Goal: Task Accomplishment & Management: Use online tool/utility

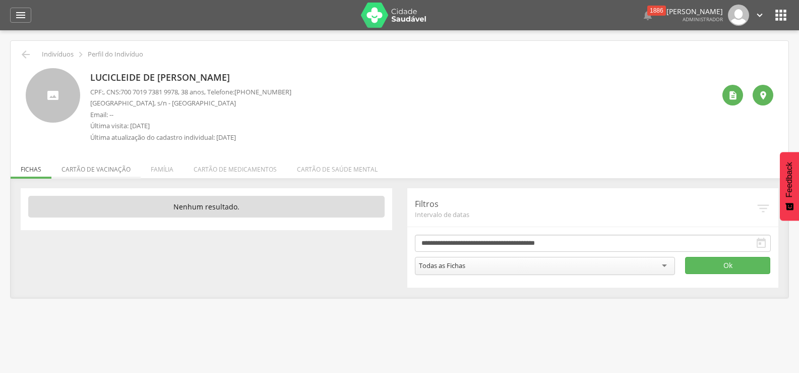
click at [92, 169] on li "Cartão de vacinação" at bounding box center [95, 167] width 89 height 24
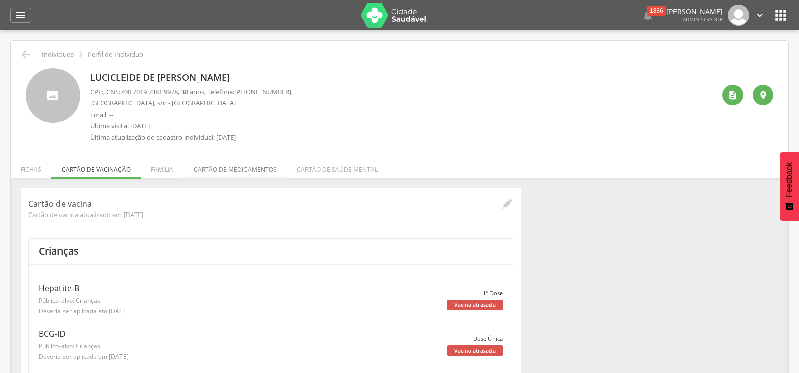
click at [227, 168] on li "Cartão de medicamentos" at bounding box center [235, 167] width 103 height 24
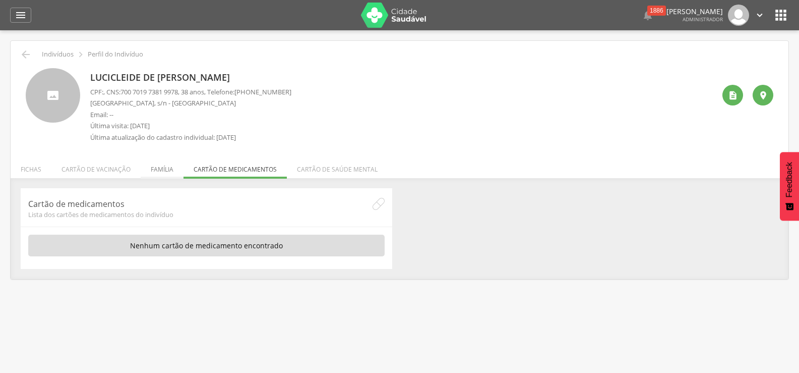
click at [168, 170] on li "Família" at bounding box center [162, 167] width 43 height 24
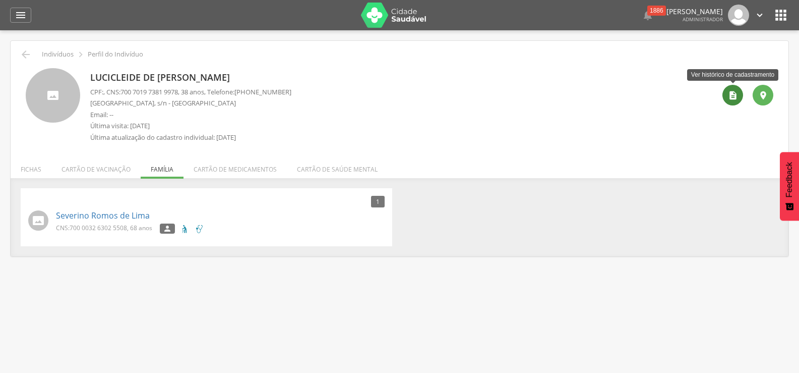
click at [733, 97] on icon "" at bounding box center [733, 95] width 10 height 10
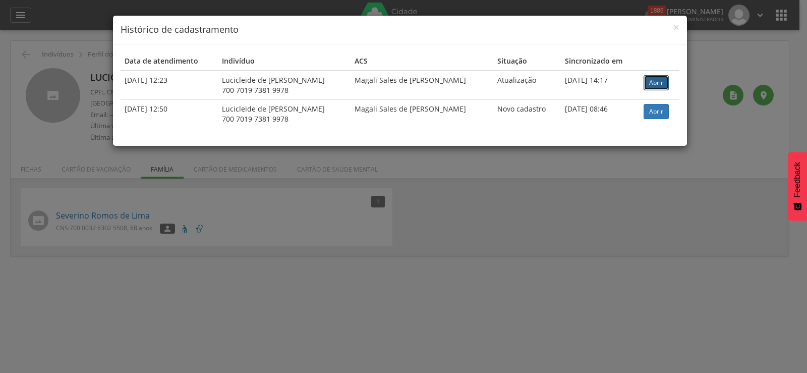
click at [647, 83] on link "Abrir" at bounding box center [655, 82] width 25 height 15
click at [674, 28] on span "×" at bounding box center [676, 27] width 6 height 14
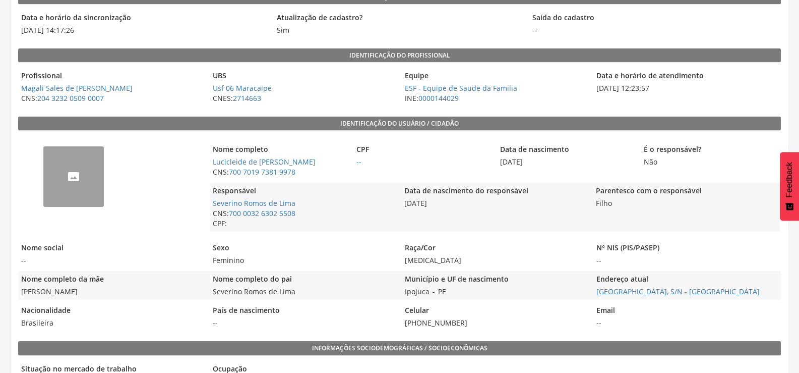
scroll to position [135, 0]
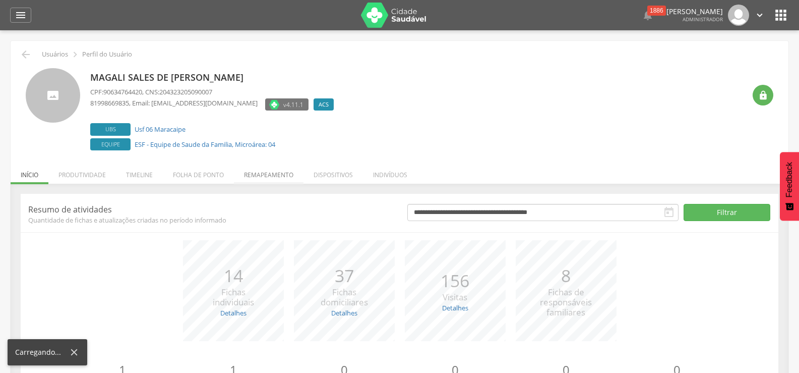
click at [258, 173] on li "Remapeamento" at bounding box center [269, 172] width 70 height 24
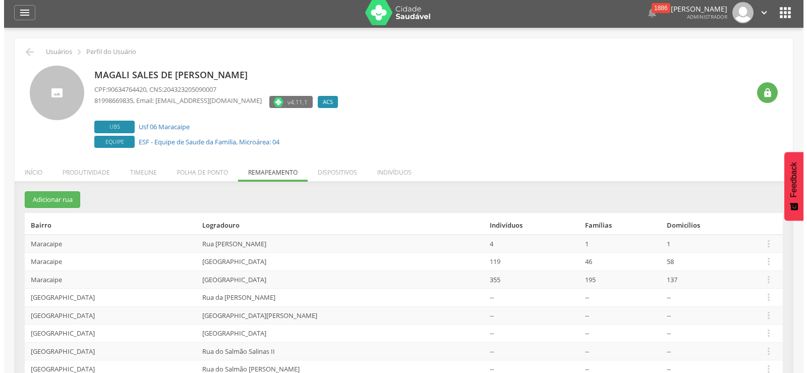
scroll to position [43, 0]
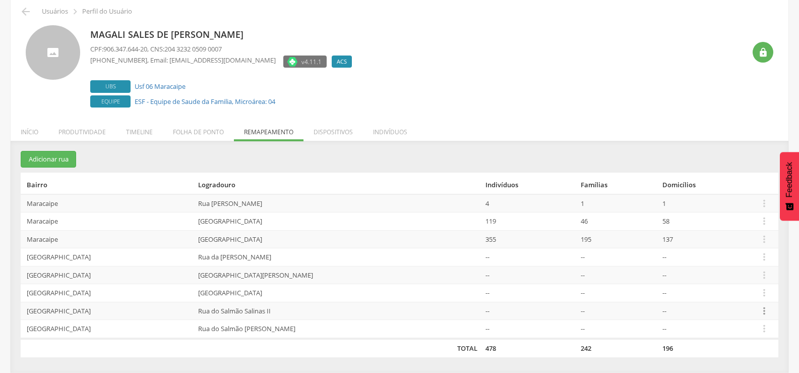
click at [762, 308] on icon "" at bounding box center [764, 310] width 11 height 11
click at [705, 269] on link "Desalocar famílias" at bounding box center [730, 271] width 80 height 13
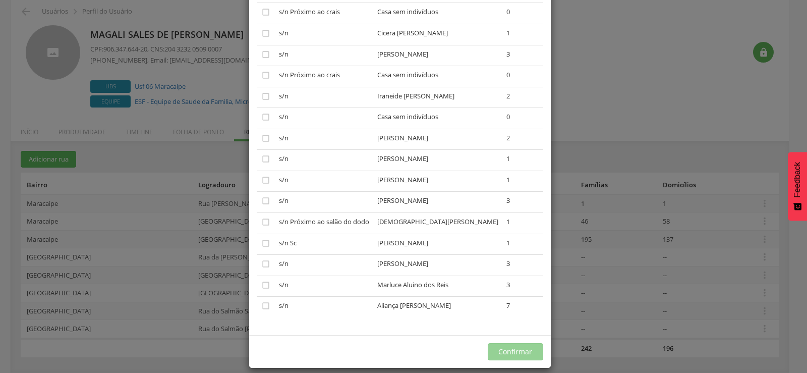
scroll to position [2521, 0]
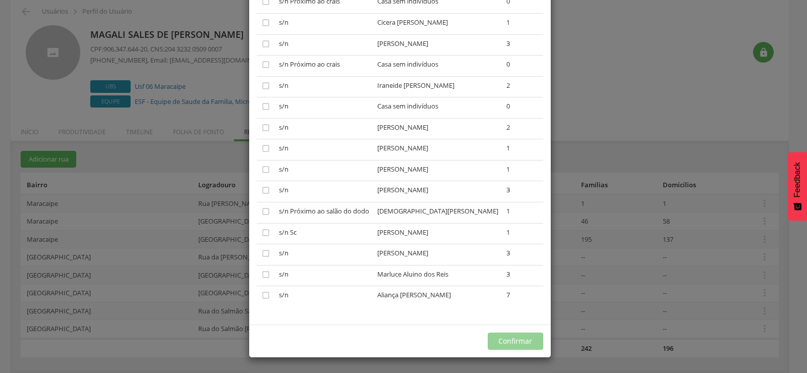
click at [586, 99] on div "× Desalocar Famílias A lista abaixo apresenta as casas da Rua do Salmão Salinas…" at bounding box center [403, 186] width 807 height 373
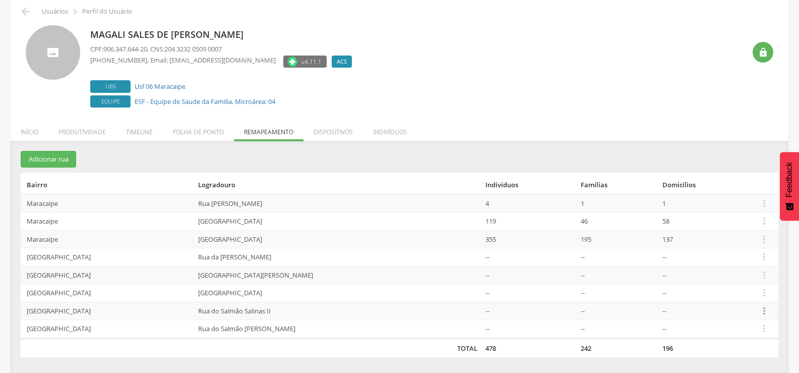
click at [759, 311] on icon "" at bounding box center [764, 310] width 11 height 11
click at [706, 267] on link "Desalocar famílias" at bounding box center [730, 271] width 80 height 13
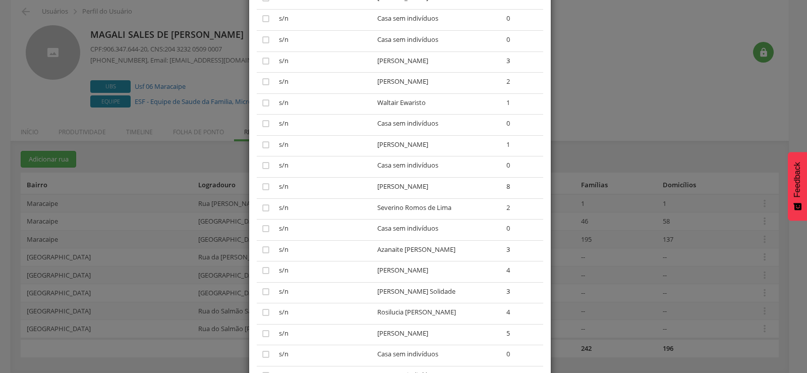
scroll to position [1059, 0]
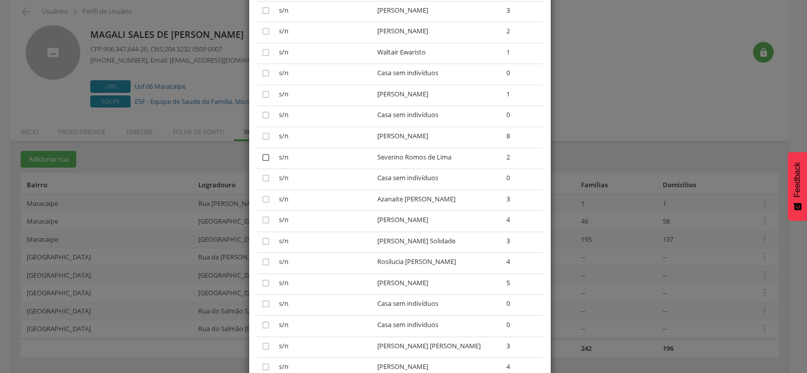
click at [261, 162] on icon "" at bounding box center [266, 157] width 10 height 10
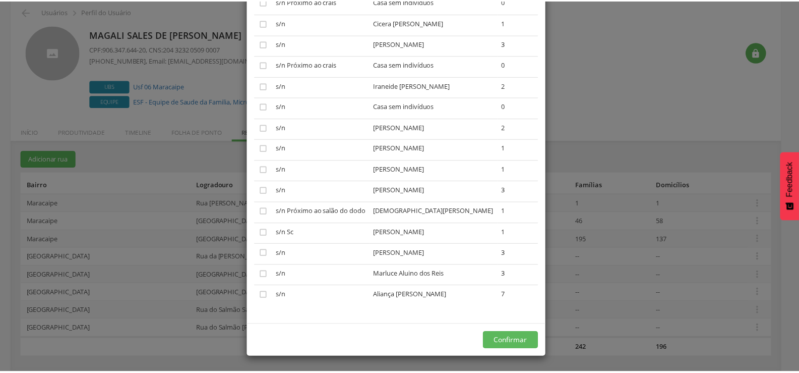
scroll to position [2526, 0]
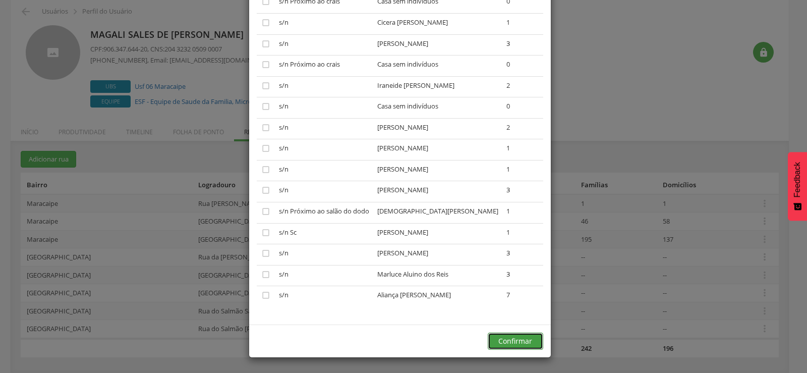
click at [505, 344] on button "Confirmar" at bounding box center [515, 340] width 55 height 17
